Goal: Communication & Community: Connect with others

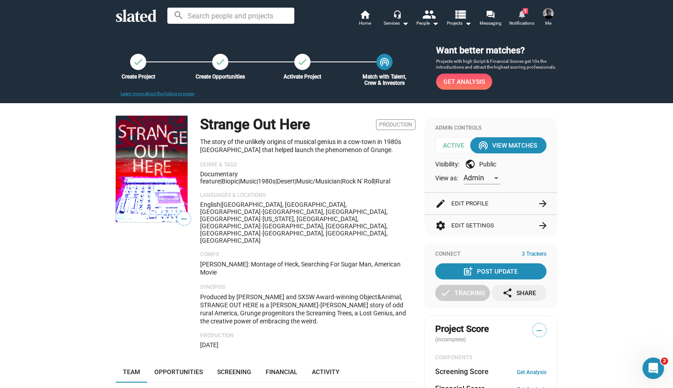
click at [519, 19] on span "Notifications" at bounding box center [521, 23] width 25 height 11
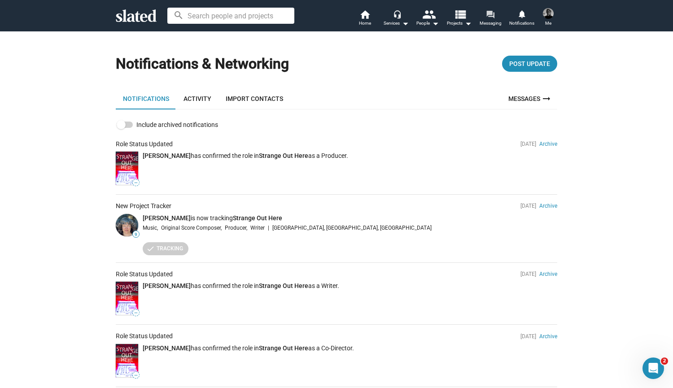
click at [491, 20] on span "Messaging" at bounding box center [491, 23] width 22 height 11
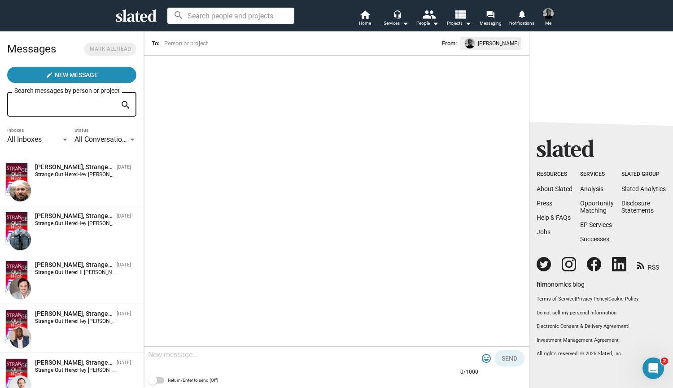
click at [549, 12] on img at bounding box center [548, 13] width 11 height 11
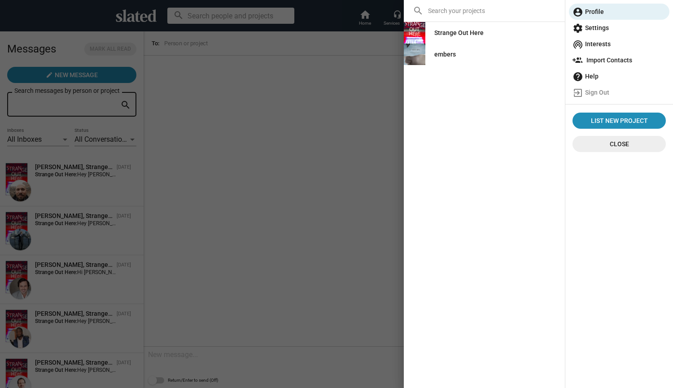
click at [454, 36] on div "Strange Out Here" at bounding box center [458, 33] width 49 height 16
